Goal: Check status

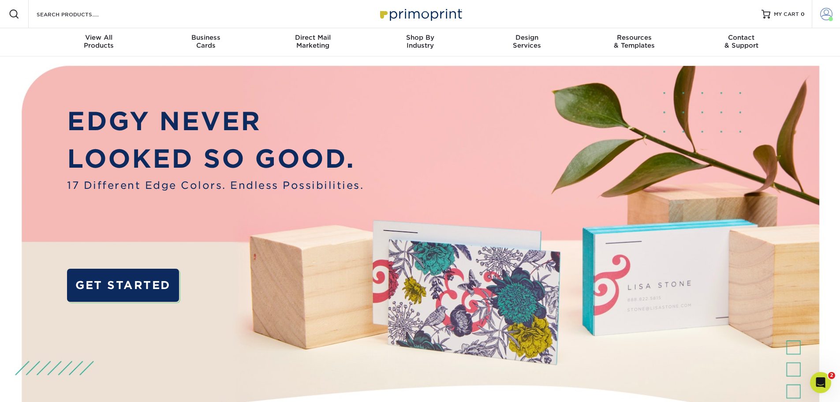
click at [828, 11] on span at bounding box center [826, 14] width 12 height 12
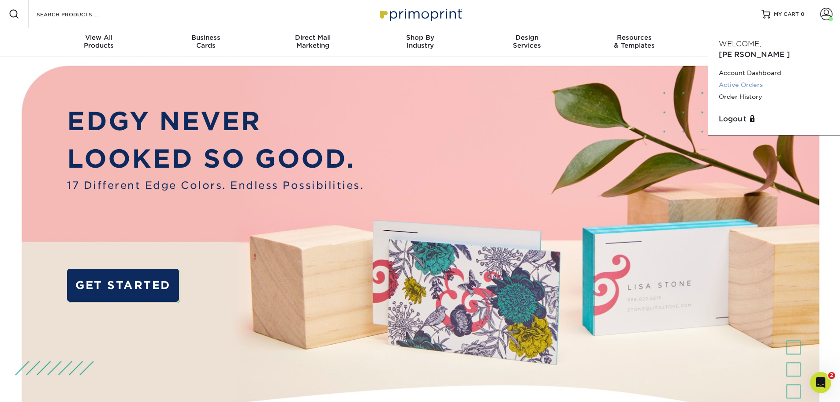
click at [751, 79] on link "Active Orders" at bounding box center [774, 85] width 111 height 12
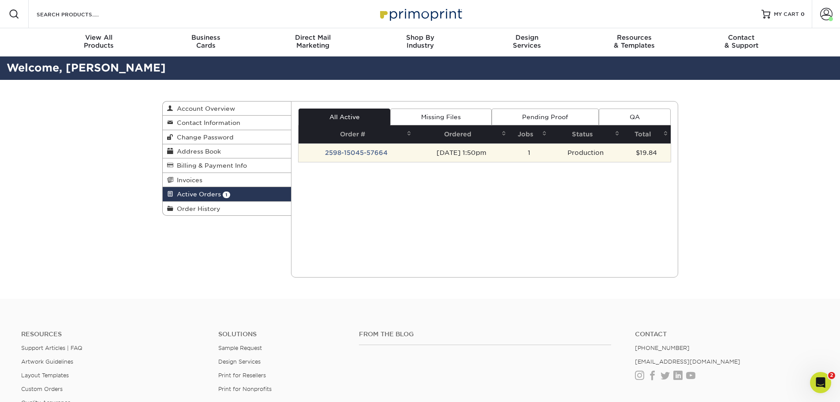
click at [342, 152] on td "2598-15045-57664" at bounding box center [357, 152] width 116 height 19
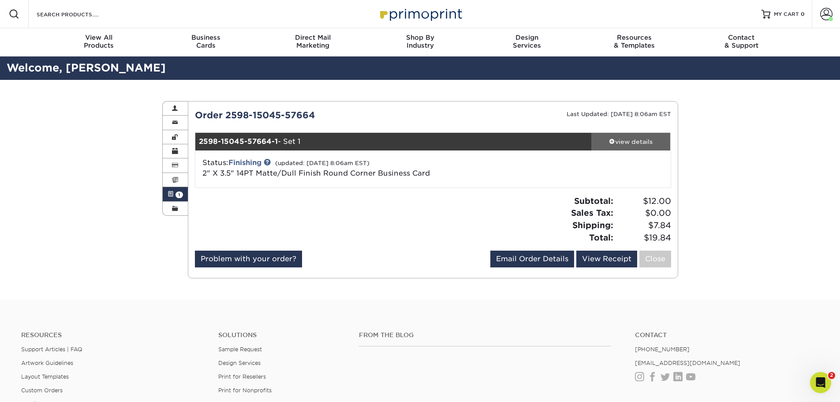
click at [633, 143] on div "view details" at bounding box center [631, 141] width 79 height 9
